Goal: Communication & Community: Answer question/provide support

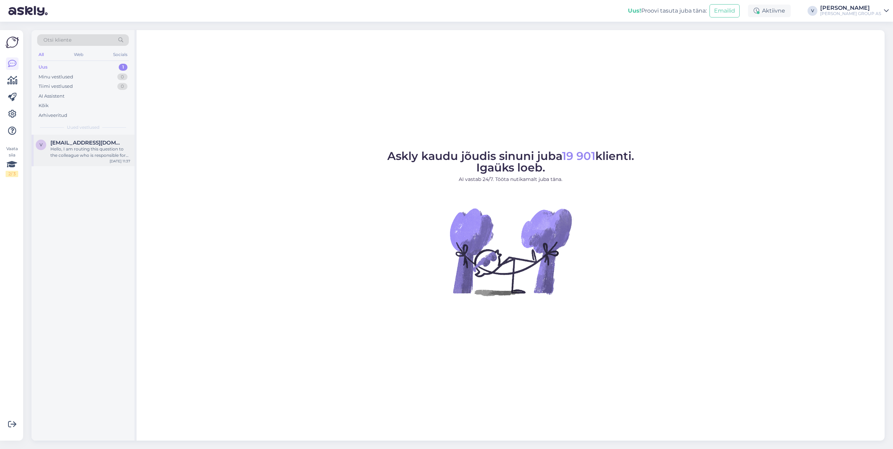
drag, startPoint x: 97, startPoint y: 135, endPoint x: 101, endPoint y: 145, distance: 10.7
click at [97, 136] on div "v vzvz1963@gmail.com Hello, I am routing this question to the colleague who is …" at bounding box center [83, 151] width 103 height 32
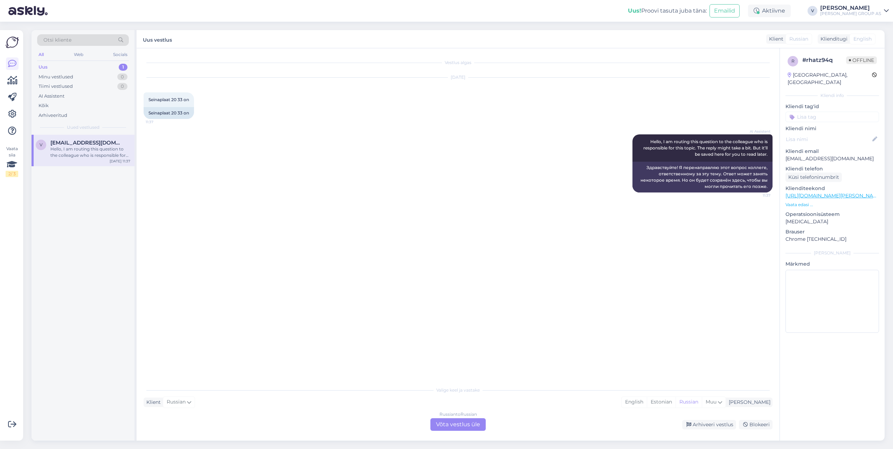
click at [103, 156] on div "Hello, I am routing this question to the colleague who is responsible for this …" at bounding box center [90, 152] width 80 height 13
click at [445, 428] on div "Russian to Russian Võta vestlus üle" at bounding box center [458, 425] width 55 height 13
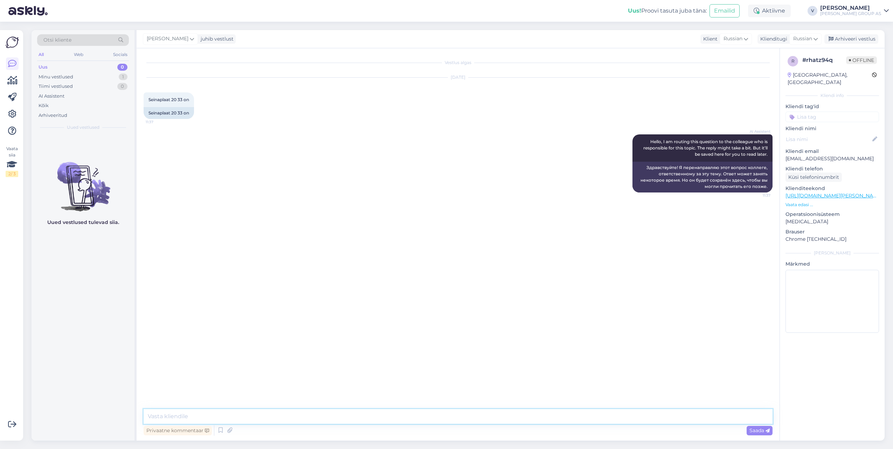
click at [450, 415] on textarea at bounding box center [458, 417] width 629 height 15
type textarea "Tere. Kuidas saan aidata?"
drag, startPoint x: 147, startPoint y: 245, endPoint x: 239, endPoint y: 245, distance: 91.4
click at [239, 245] on div "Плитка настенная 20х33 есть в баухов в продаже 11:57" at bounding box center [203, 245] width 118 height 15
drag, startPoint x: 239, startPoint y: 245, endPoint x: 186, endPoint y: 246, distance: 52.6
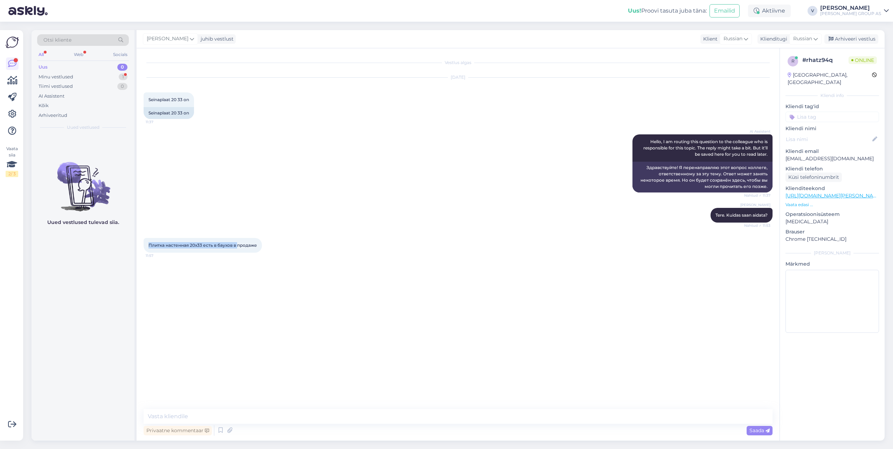
click at [186, 246] on span "Плитка настенная 20х33 есть в баухов в продаже" at bounding box center [203, 245] width 109 height 5
click at [149, 247] on span "Плитка настенная 20х33 есть в баухов в продаже" at bounding box center [203, 245] width 109 height 5
click at [147, 247] on div "Плитка настенная 20х33 есть в баухов в продаже 11:57" at bounding box center [203, 245] width 118 height 15
drag, startPoint x: 147, startPoint y: 246, endPoint x: 262, endPoint y: 246, distance: 114.6
click at [262, 246] on div "Плитка настенная 20х33 есть в баухов в продаже 11:57" at bounding box center [203, 245] width 118 height 15
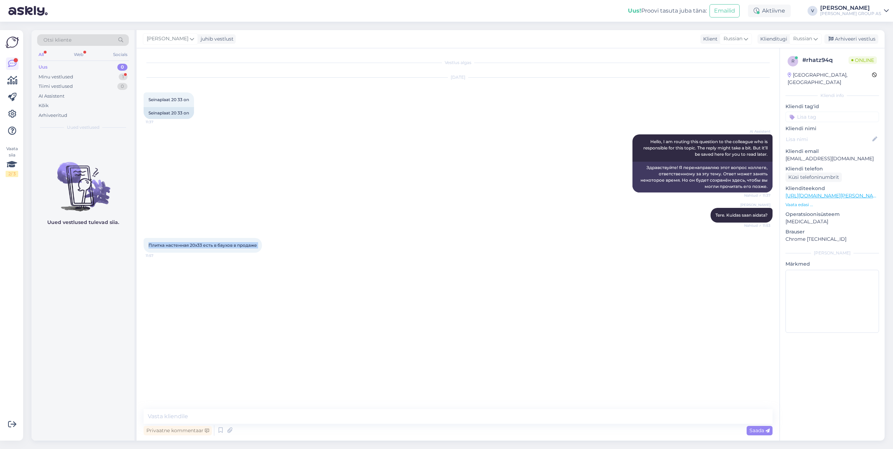
copy div "Плитка настенная 20х33 есть в баухов в продаже 11:57"
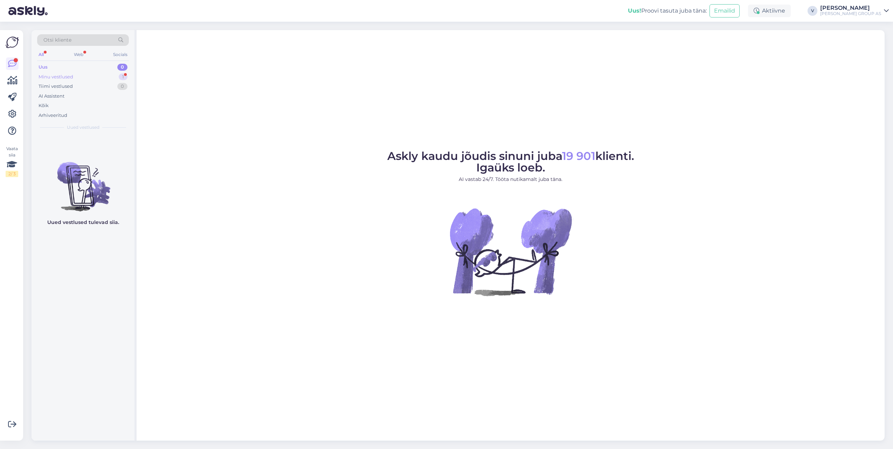
click at [87, 74] on div "Minu vestlused 1" at bounding box center [83, 77] width 92 height 10
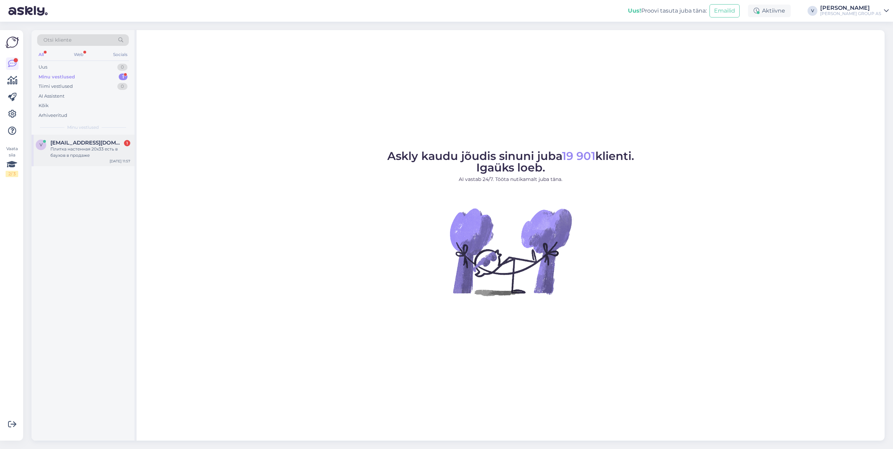
click at [85, 144] on span "[EMAIL_ADDRESS][DOMAIN_NAME]" at bounding box center [86, 143] width 73 height 6
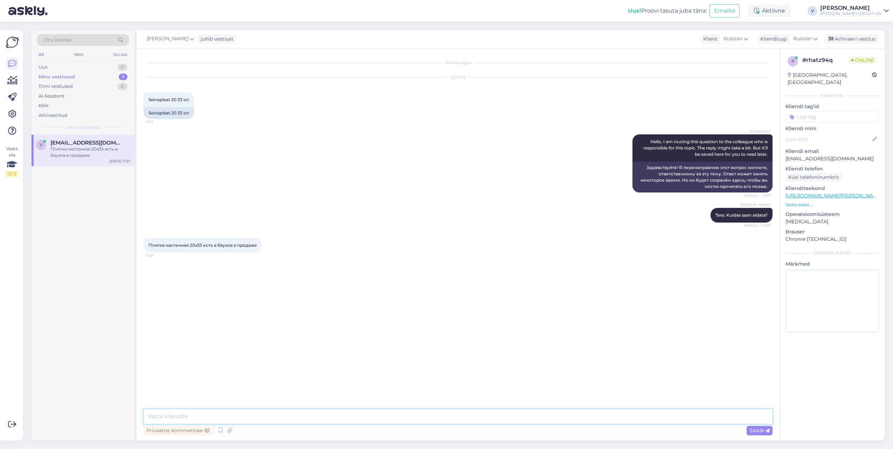
click at [293, 417] on textarea at bounding box center [458, 417] width 629 height 15
type textarea "К сожалению нет такого предложить"
click at [64, 158] on div "К сожалению нет такого предложить" at bounding box center [90, 152] width 80 height 13
click at [90, 68] on div "Uus 1" at bounding box center [83, 67] width 92 height 10
click at [84, 128] on span "Uued vestlused" at bounding box center [83, 127] width 33 height 6
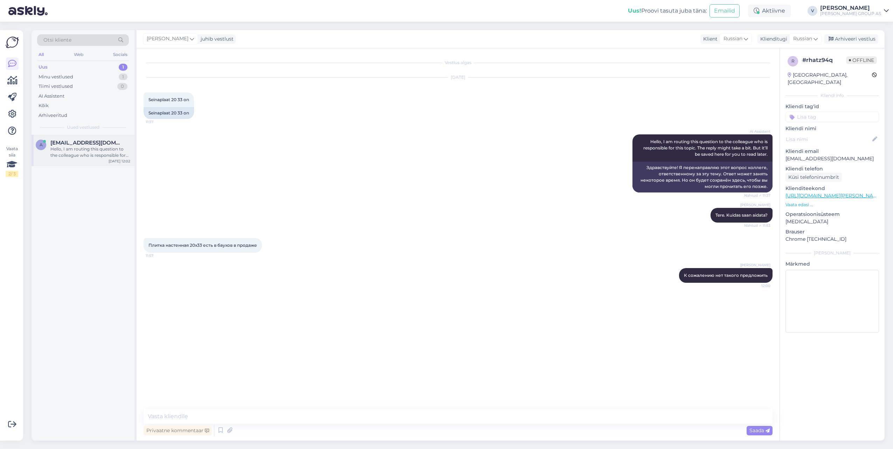
click at [88, 150] on div "Hello, I am routing this question to the colleague who is responsible for this …" at bounding box center [90, 152] width 80 height 13
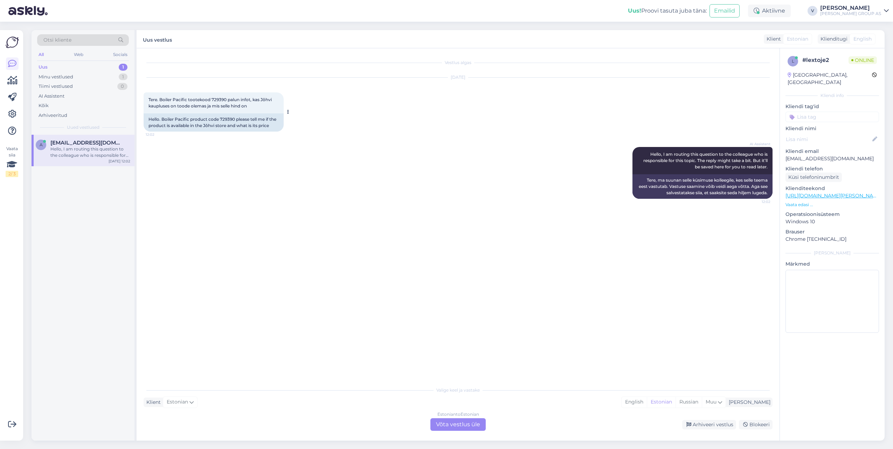
click at [215, 99] on span "Tere. Boiler Pacific tootekood 729390 palun infot, kas Jõhvi kaupluses on toode…" at bounding box center [211, 103] width 124 height 12
copy span "729390"
click at [454, 425] on div "Estonian to Estonian Võta vestlus üle" at bounding box center [458, 425] width 55 height 13
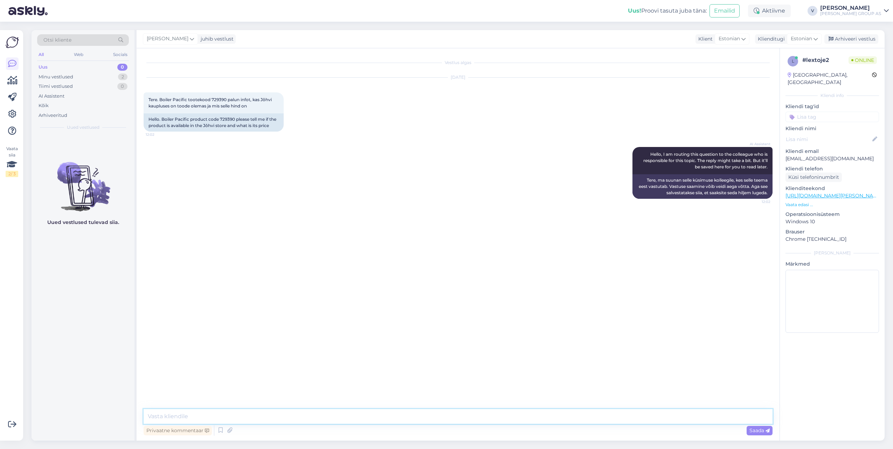
click at [450, 420] on textarea at bounding box center [458, 417] width 629 height 15
click at [218, 101] on span "Tere. Boiler Pacific tootekood 729390 palun infot, kas Jõhvi kaupluses on toode…" at bounding box center [211, 103] width 124 height 12
copy span "729390"
click at [277, 420] on textarea "Tere. Jõhvi Bauhofis kohapeal on olemas 3tk." at bounding box center [458, 417] width 629 height 15
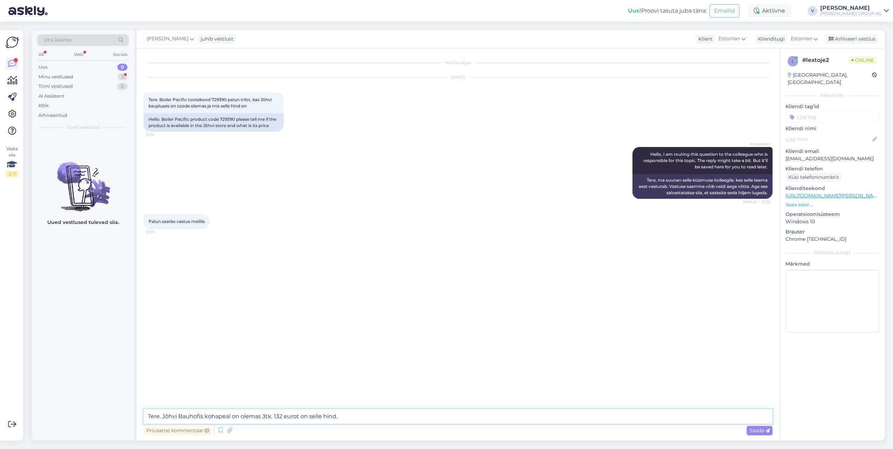
type textarea "Tere. Jõhvi Bauhofis kohapeal on olemas 3tk. 132 eurot on selle hind."
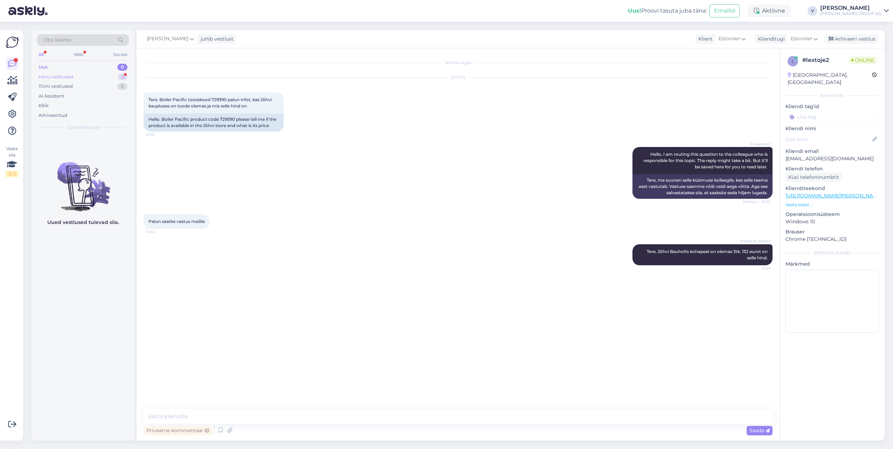
click at [68, 77] on div "Minu vestlused" at bounding box center [56, 77] width 35 height 7
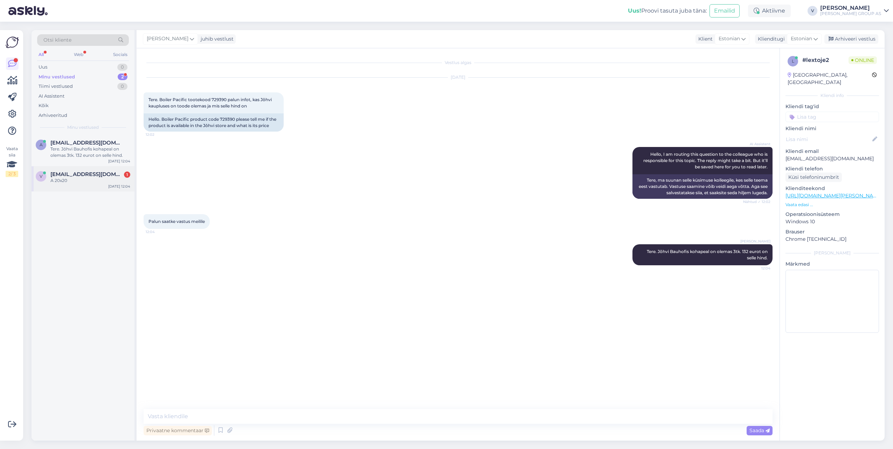
click at [75, 173] on span "[EMAIL_ADDRESS][DOMAIN_NAME]" at bounding box center [86, 174] width 73 height 6
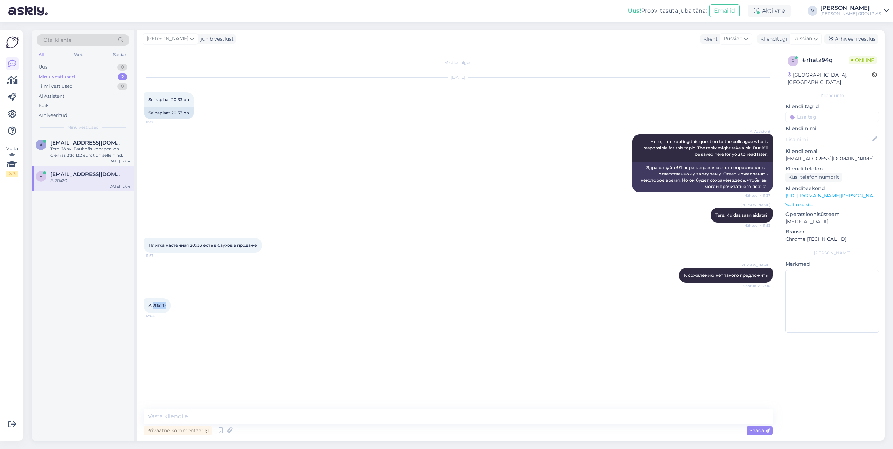
drag, startPoint x: 153, startPoint y: 304, endPoint x: 166, endPoint y: 307, distance: 13.9
click at [166, 307] on div "А 20x20 12:04" at bounding box center [157, 305] width 27 height 15
click at [153, 416] on textarea at bounding box center [458, 417] width 629 height 15
type textarea "У нас только по размерам больше есть начиная с 30"
drag, startPoint x: 153, startPoint y: 416, endPoint x: 183, endPoint y: 412, distance: 29.7
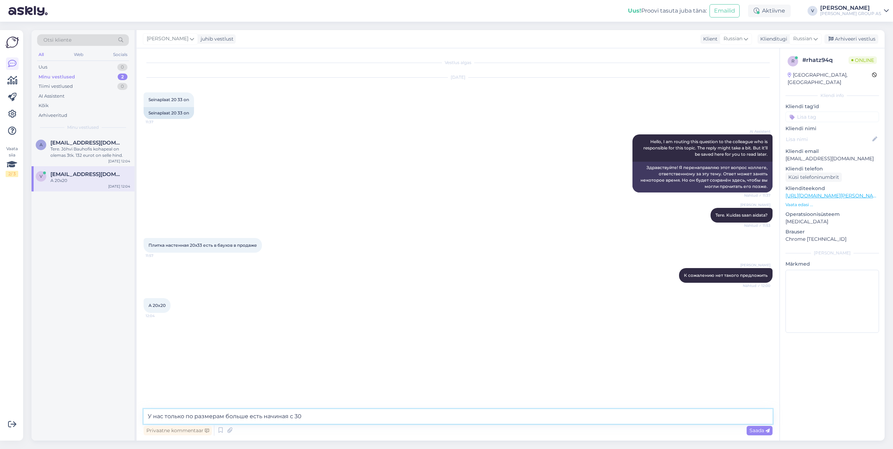
click at [183, 412] on textarea "У нас только по размерам больше есть начиная с 30" at bounding box center [458, 417] width 629 height 15
click at [328, 413] on textarea "У нас только по размерам больше есть начиная с 30" at bounding box center [458, 417] width 629 height 15
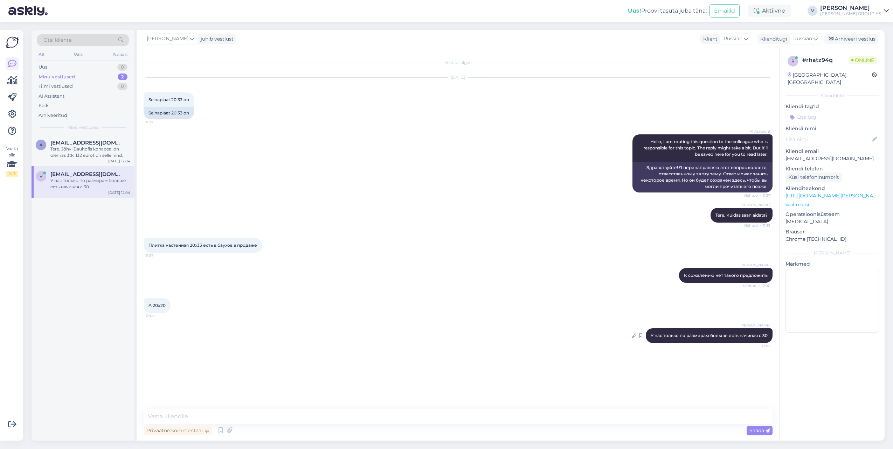
click at [634, 335] on icon at bounding box center [634, 336] width 4 height 4
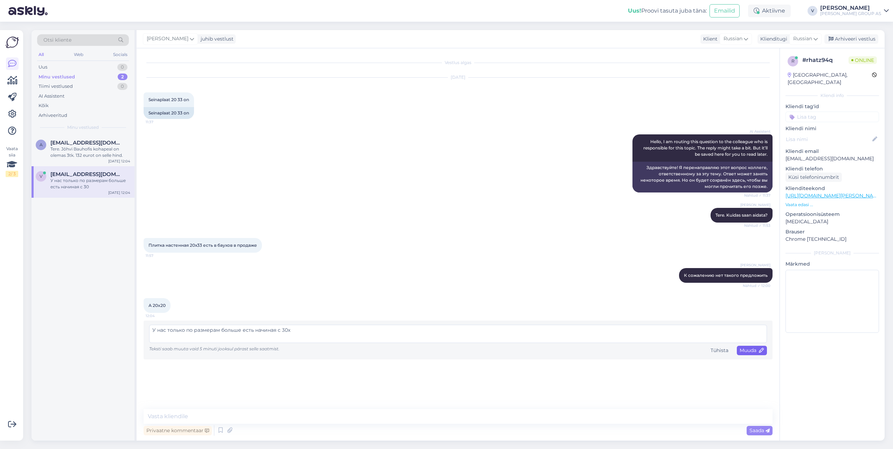
type textarea "У нас только по размерам больше есть начиная с 30x"
click at [756, 350] on span "Muuda" at bounding box center [752, 351] width 25 height 6
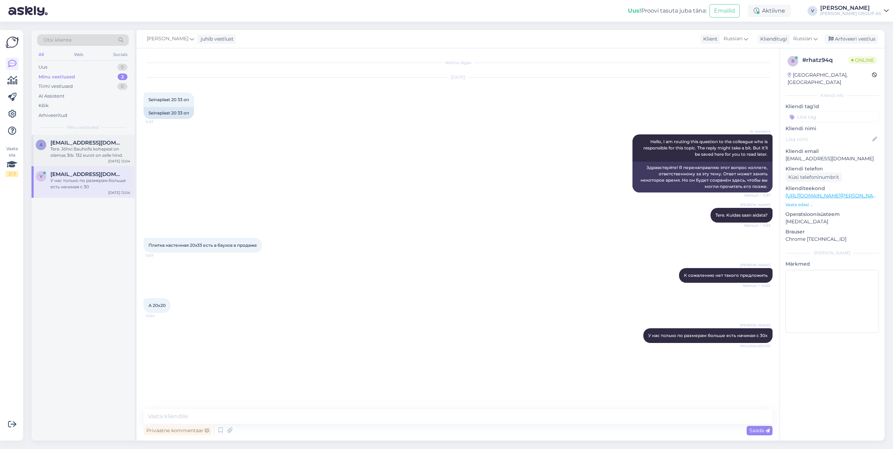
click at [86, 152] on div "Tere. Jõhvi Bauhofis kohapeal on olemas 3tk. 132 eurot on selle hind." at bounding box center [90, 152] width 80 height 13
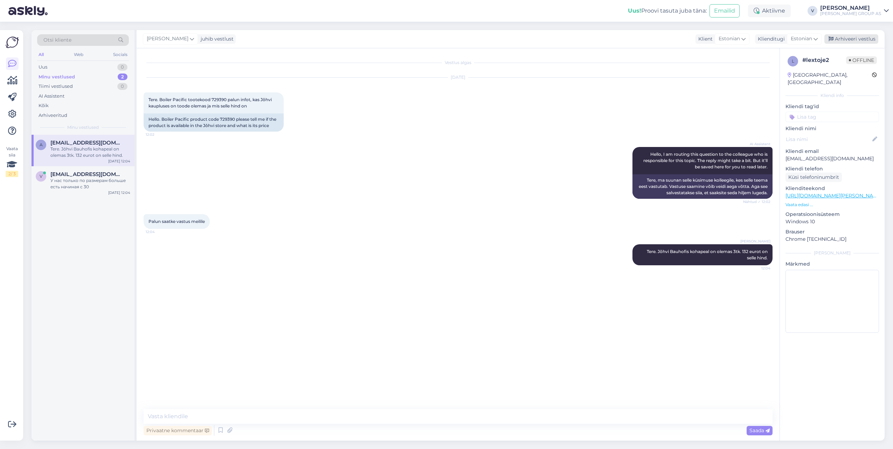
click at [852, 37] on div "Arhiveeri vestlus" at bounding box center [852, 38] width 54 height 9
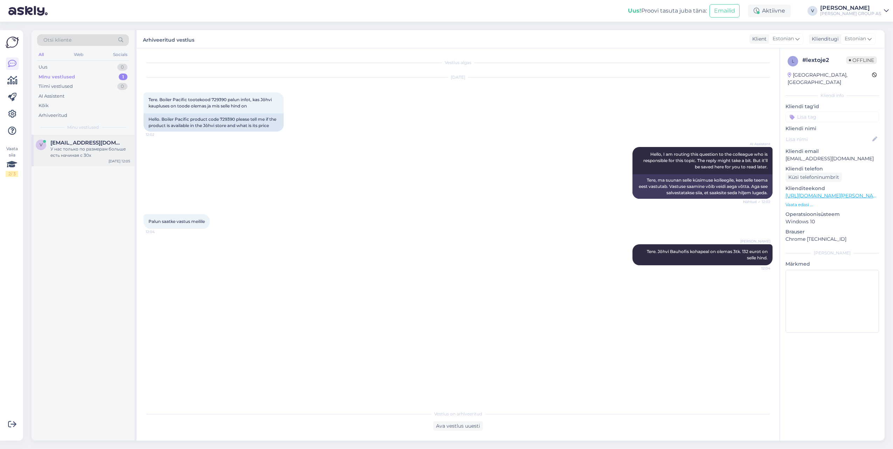
click at [84, 149] on div "У нас только по размерам больше есть начиная с 30x" at bounding box center [90, 152] width 80 height 13
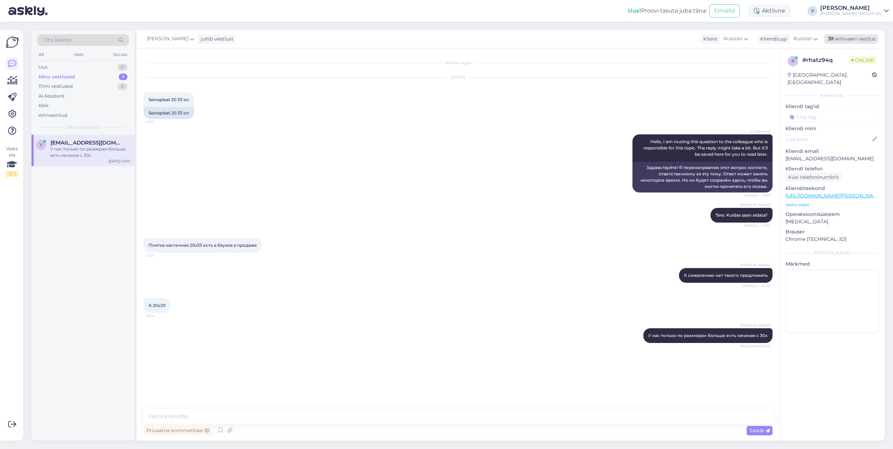
click at [840, 42] on div "Arhiveeri vestlus" at bounding box center [852, 38] width 54 height 9
